Goal: Information Seeking & Learning: Learn about a topic

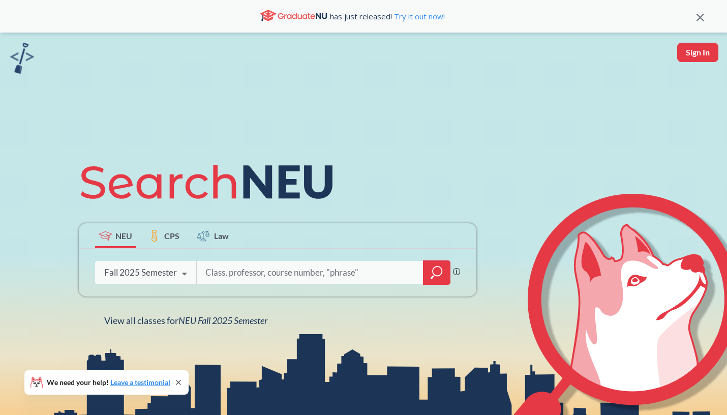
click at [185, 277] on icon at bounding box center [184, 274] width 19 height 28
click at [245, 220] on div "NEU CPS Law Phrase search guarantees the exact search appears in the results. E…" at bounding box center [278, 239] width 410 height 173
click at [228, 269] on input "search" at bounding box center [309, 272] width 211 height 21
type input "computer science"
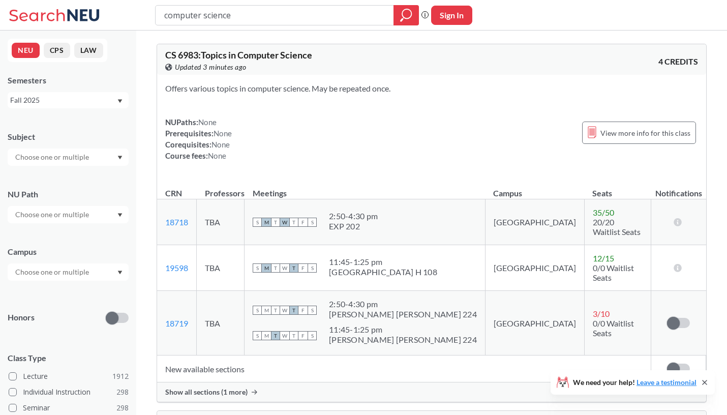
click at [43, 162] on input "text" at bounding box center [52, 157] width 85 height 12
click at [46, 172] on div "CS ( 114 )" at bounding box center [70, 174] width 115 height 11
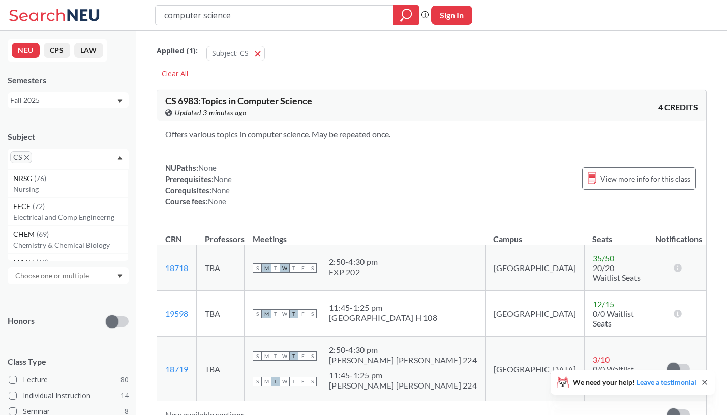
click at [77, 134] on div "Subject" at bounding box center [68, 136] width 121 height 11
click at [43, 271] on input "text" at bounding box center [52, 275] width 85 height 12
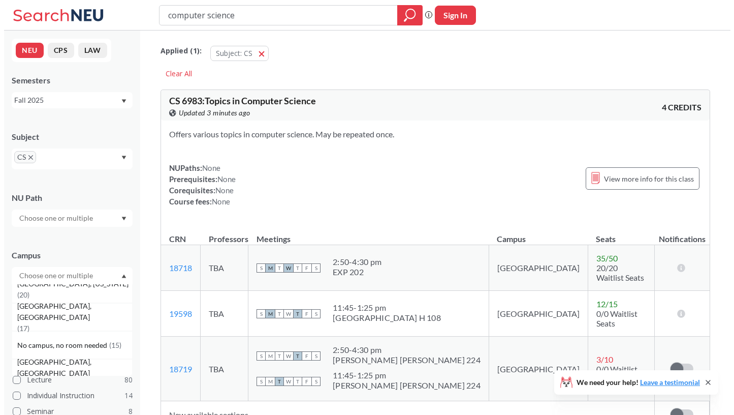
scroll to position [152, 0]
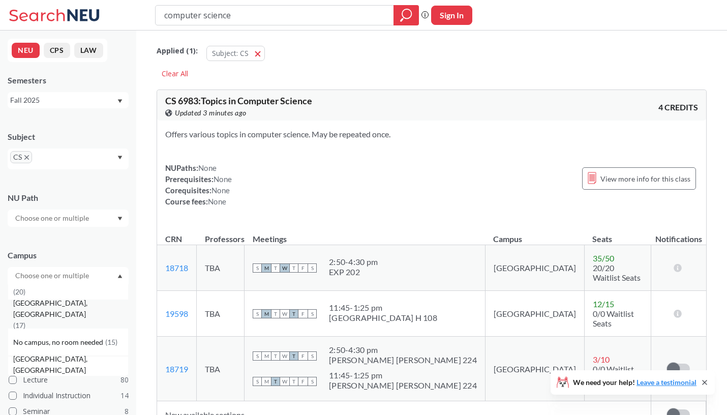
click at [45, 314] on span "[GEOGRAPHIC_DATA], [GEOGRAPHIC_DATA]" at bounding box center [70, 308] width 115 height 22
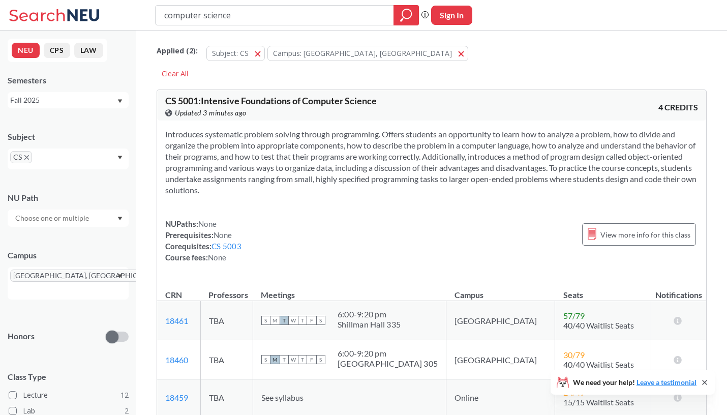
click at [75, 256] on div "Campus" at bounding box center [68, 255] width 121 height 11
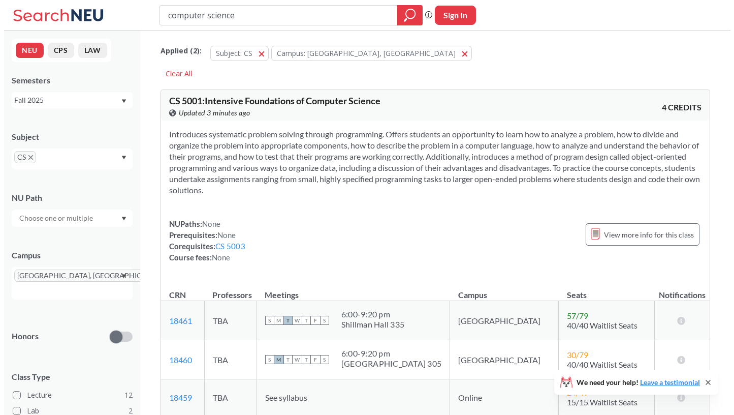
scroll to position [123, 0]
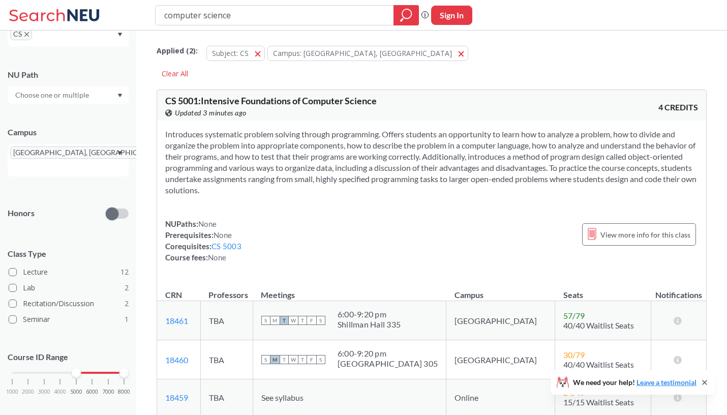
drag, startPoint x: 11, startPoint y: 357, endPoint x: 72, endPoint y: 356, distance: 61.5
click at [72, 369] on div "1000 2000 3000 4000 5000 6000 7000 8000" at bounding box center [68, 372] width 112 height 7
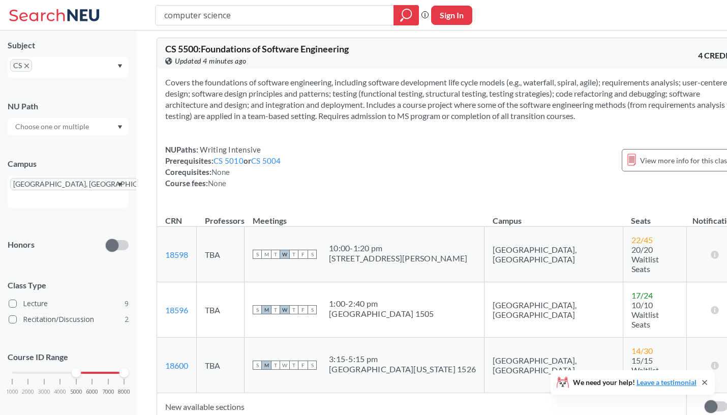
scroll to position [2168, 0]
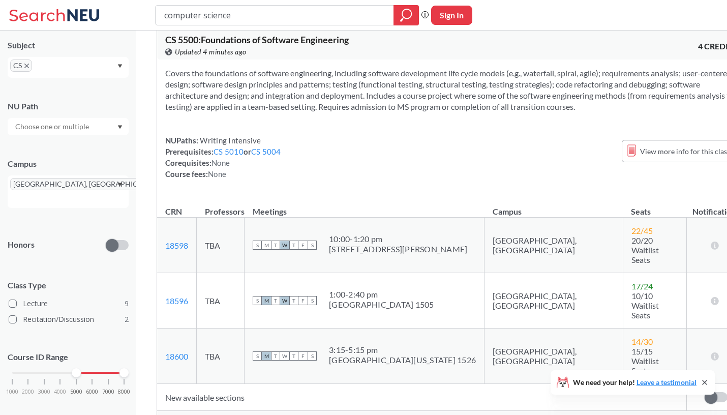
click at [215, 414] on span "Show all sections (5 more)" at bounding box center [206, 420] width 82 height 9
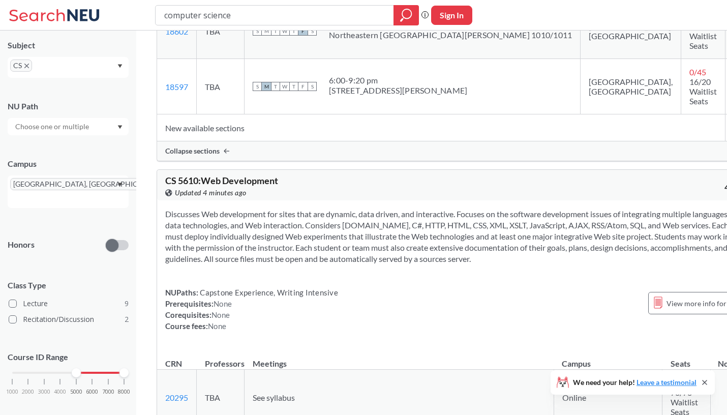
scroll to position [2772, 0]
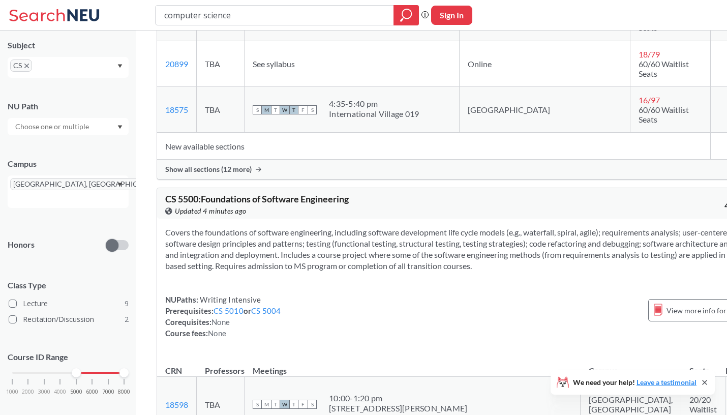
scroll to position [2008, 0]
drag, startPoint x: 359, startPoint y: 187, endPoint x: 165, endPoint y: 183, distance: 193.6
click at [165, 195] on div "CS 5500 : Foundations of Software Engineering View this course on Banner. Updat…" at bounding box center [314, 206] width 299 height 22
copy span "CS 5500 : Foundations of Software Engineering"
click at [276, 194] on span "CS 5500 : Foundations of Software Engineering" at bounding box center [256, 199] width 183 height 11
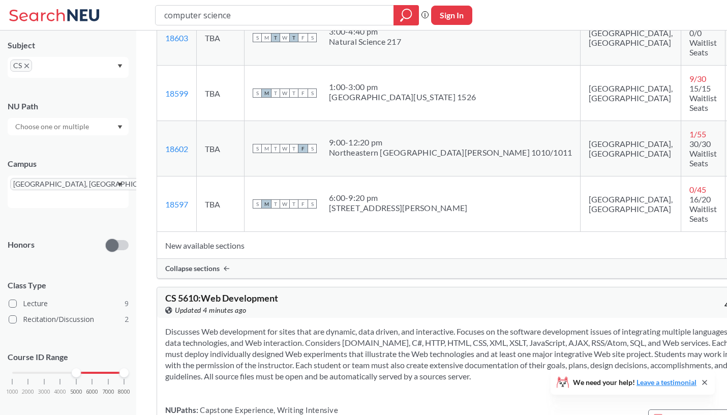
scroll to position [2599, 0]
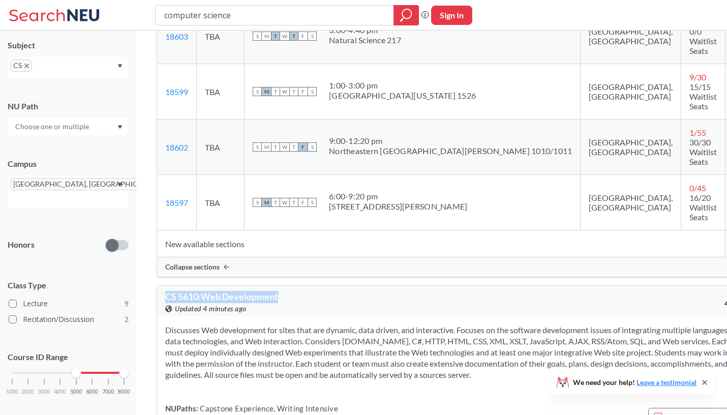
drag, startPoint x: 284, startPoint y: 163, endPoint x: 153, endPoint y: 163, distance: 130.6
copy span "CS 5610 : Web Development"
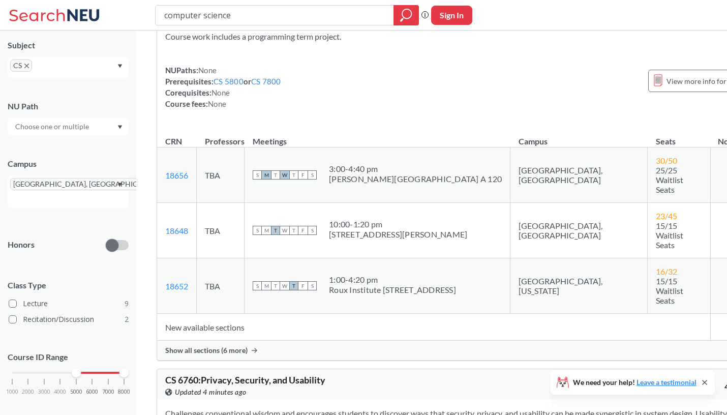
scroll to position [3993, 0]
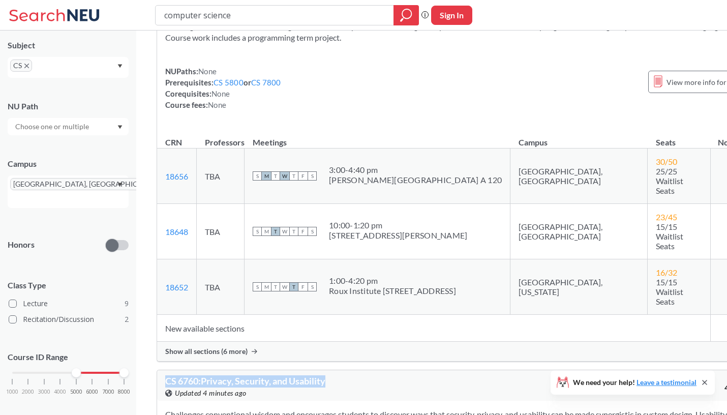
drag, startPoint x: 331, startPoint y: 65, endPoint x: 147, endPoint y: 60, distance: 184.0
copy span "CS 6760 : Privacy, Security, and Usability"
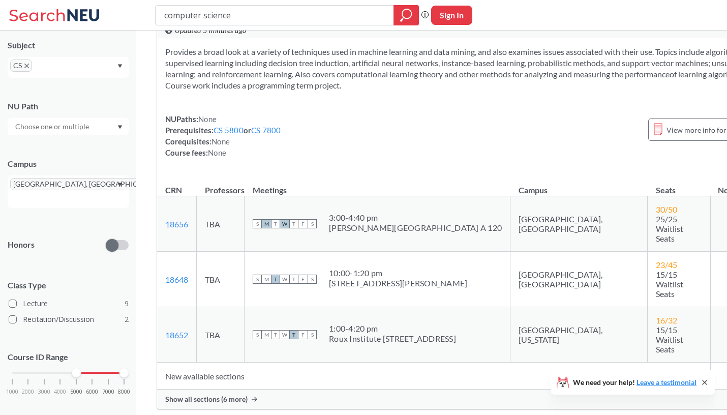
scroll to position [3938, 0]
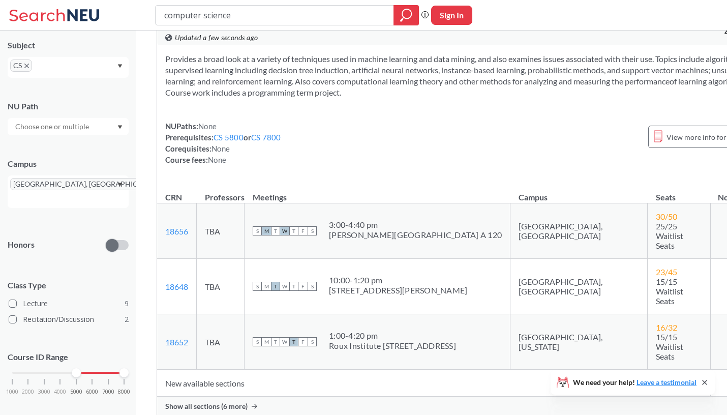
click at [60, 183] on span "[GEOGRAPHIC_DATA], [GEOGRAPHIC_DATA]" at bounding box center [91, 184] width 162 height 12
click at [164, 184] on icon "X to remove pill" at bounding box center [166, 184] width 5 height 5
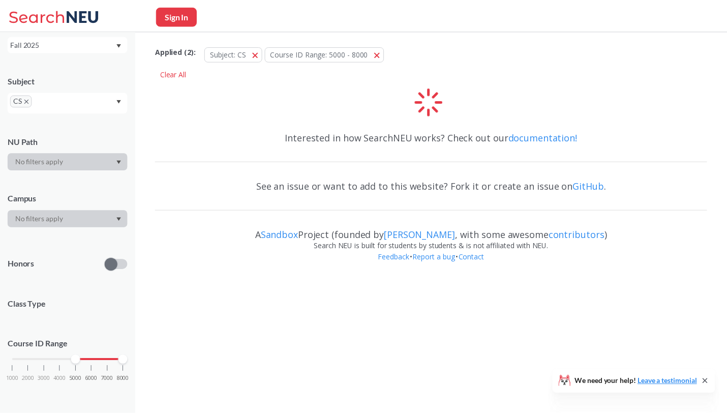
scroll to position [91, 0]
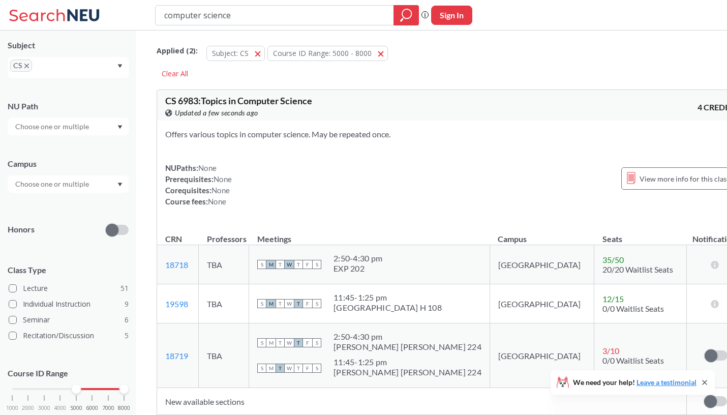
click at [102, 189] on div at bounding box center [68, 183] width 121 height 17
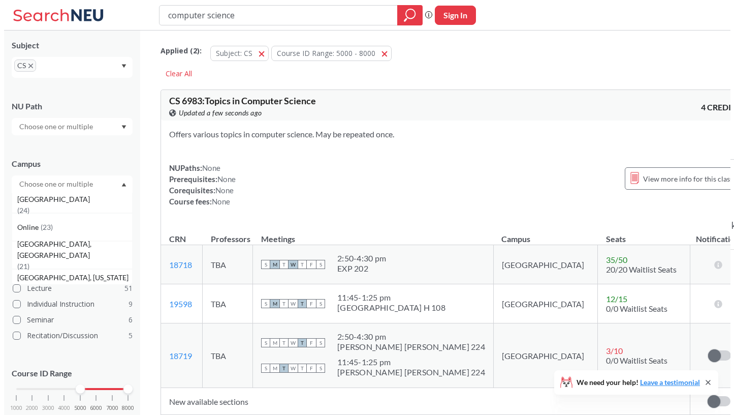
scroll to position [74, 0]
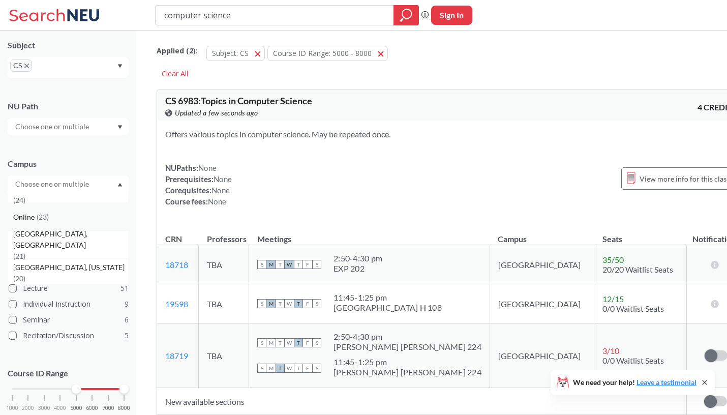
click at [43, 219] on span "( 23 )" at bounding box center [43, 216] width 12 height 9
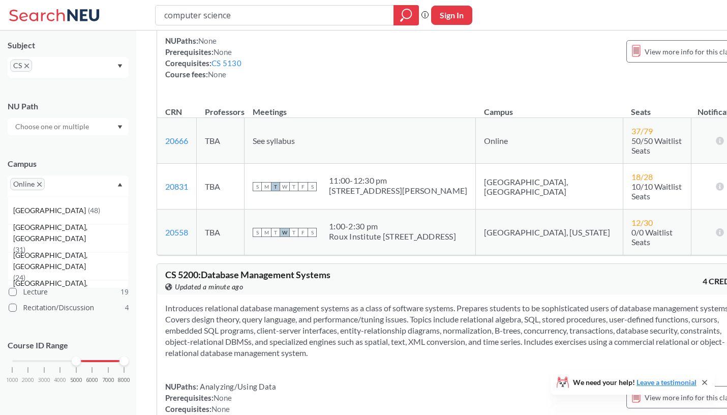
scroll to position [4638, 0]
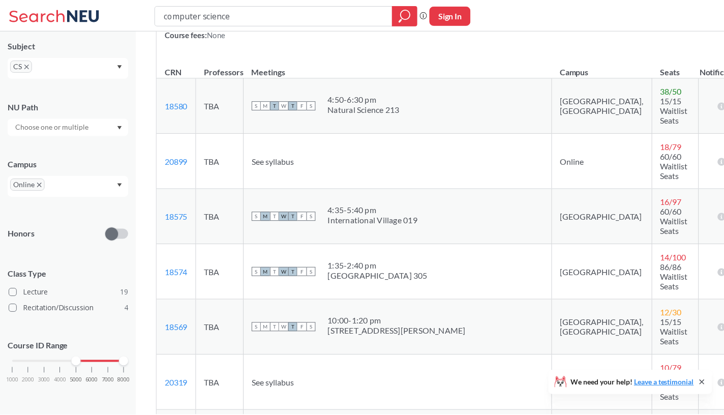
scroll to position [4660, 0]
